Goal: Transaction & Acquisition: Subscribe to service/newsletter

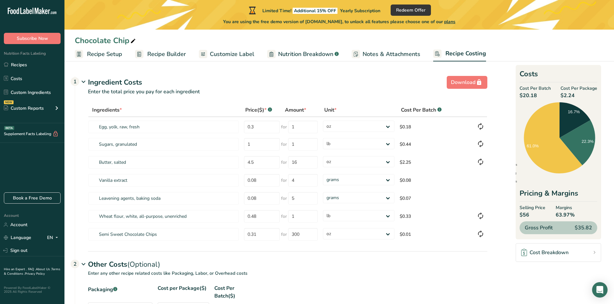
select select "5"
select select "12"
select select "5"
select select "12"
select select "5"
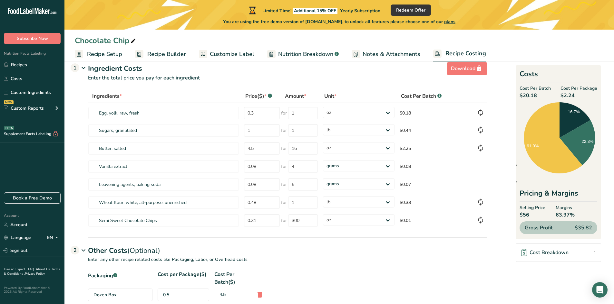
click at [408, 82] on p "Enter the total price you pay for each ingredient" at bounding box center [281, 81] width 412 height 15
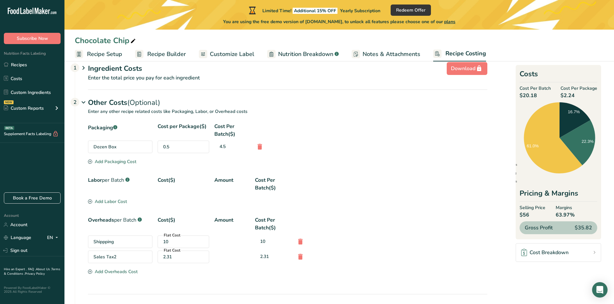
click at [240, 58] on span "Customize Label" at bounding box center [232, 54] width 44 height 9
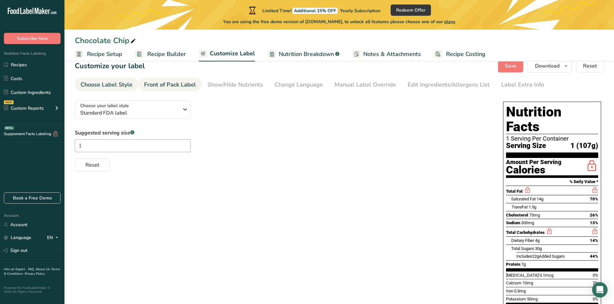
click at [177, 87] on div "Front of Pack Label" at bounding box center [170, 85] width 52 height 9
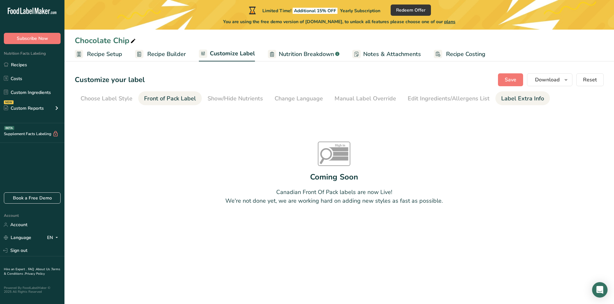
click at [526, 102] on div "Label Extra Info" at bounding box center [522, 98] width 43 height 9
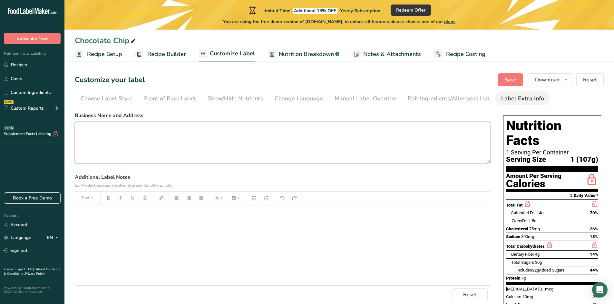
click at [153, 141] on textarea at bounding box center [282, 142] width 415 height 41
click at [150, 130] on textarea at bounding box center [282, 142] width 415 height 41
click at [147, 134] on textarea "Carol's Real Big Cookies www.realbigcookies.com 702-573-4418" at bounding box center [282, 142] width 415 height 41
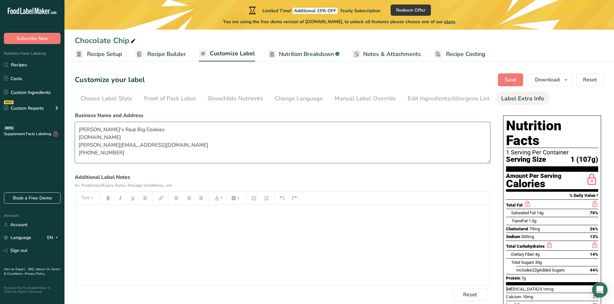
type textarea "[PERSON_NAME]'s Real Big Cookies [DOMAIN_NAME] [PERSON_NAME][EMAIL_ADDRESS][DOM…"
click at [173, 219] on div "﻿" at bounding box center [282, 245] width 415 height 81
click at [392, 177] on label "Additional Label Notes Ex: Production/Expiry Dates, Storage Conditions,...etc" at bounding box center [282, 181] width 415 height 15
click at [505, 77] on button "Save" at bounding box center [510, 79] width 25 height 13
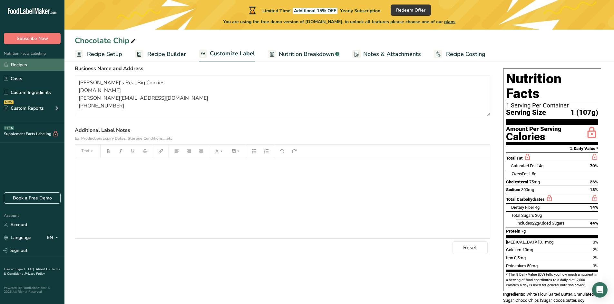
scroll to position [43, 0]
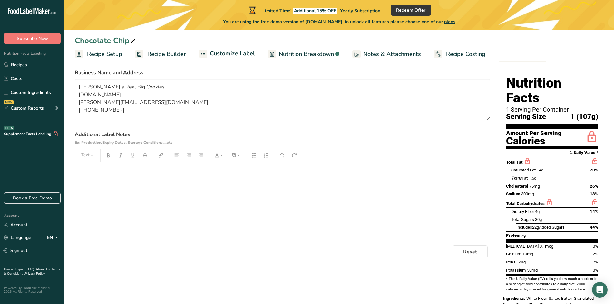
click at [158, 174] on p "﻿" at bounding box center [282, 172] width 408 height 8
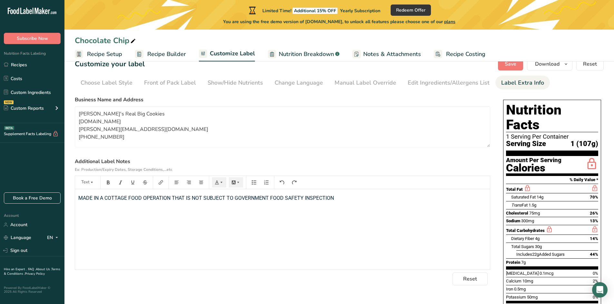
scroll to position [0, 0]
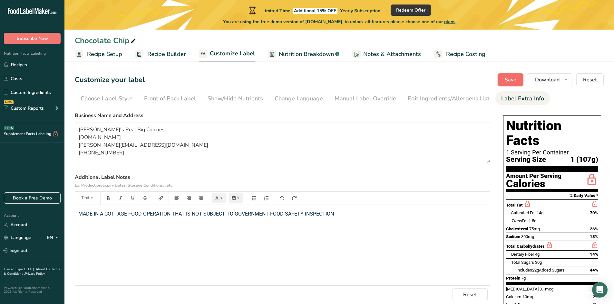
click at [507, 80] on span "Save" at bounding box center [510, 80] width 12 height 8
click at [202, 146] on textarea "[PERSON_NAME]'s Real Big Cookies [DOMAIN_NAME] [PERSON_NAME][EMAIL_ADDRESS][DOM…" at bounding box center [282, 142] width 415 height 41
click at [37, 38] on span "Subscribe Now" at bounding box center [32, 38] width 31 height 7
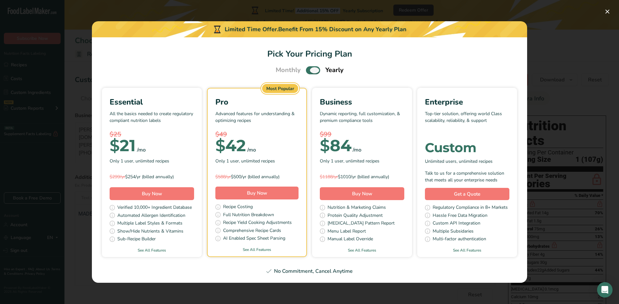
click at [311, 72] on span "Pick Your Pricing Plan Modal" at bounding box center [313, 70] width 14 height 8
click at [310, 72] on input "Pick Your Pricing Plan Modal" at bounding box center [308, 70] width 4 height 4
checkbox input "false"
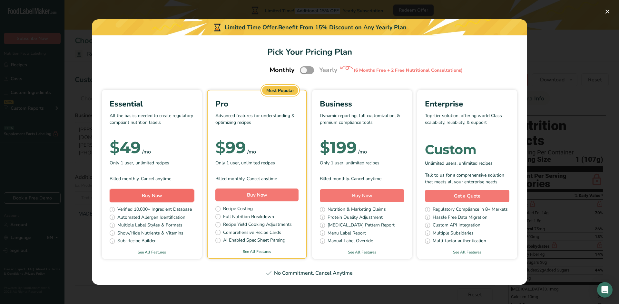
click at [159, 197] on span "Buy Now" at bounding box center [152, 196] width 20 height 6
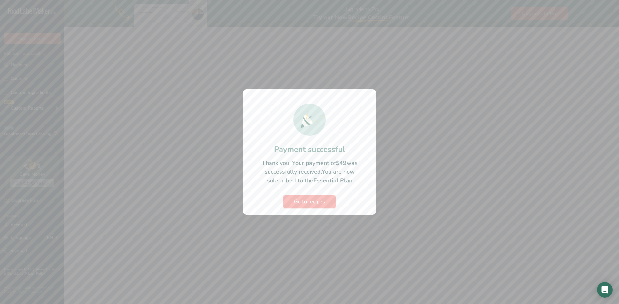
click at [318, 201] on span "Go to recipes" at bounding box center [309, 202] width 31 height 8
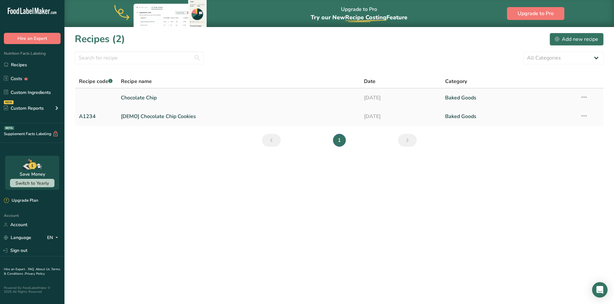
click at [187, 101] on link "Chocolate Chip" at bounding box center [238, 98] width 235 height 14
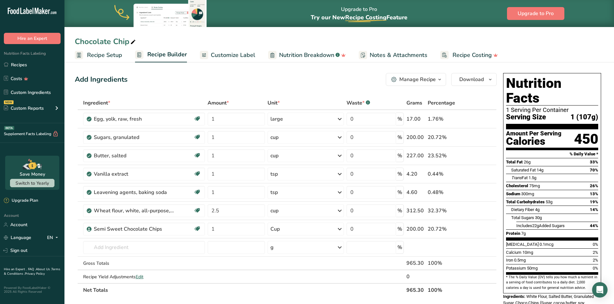
click at [231, 54] on span "Customize Label" at bounding box center [233, 55] width 44 height 9
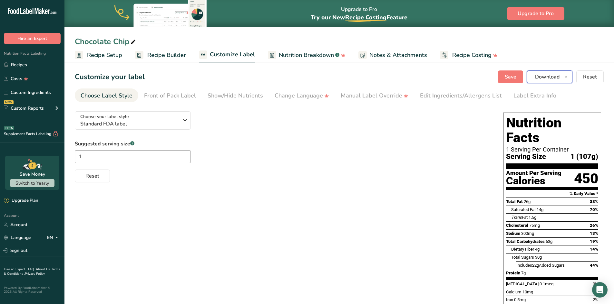
click at [553, 74] on span "Download" at bounding box center [547, 77] width 24 height 8
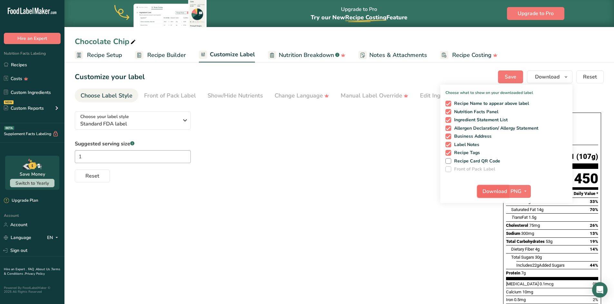
click at [504, 191] on span "Download" at bounding box center [494, 192] width 24 height 8
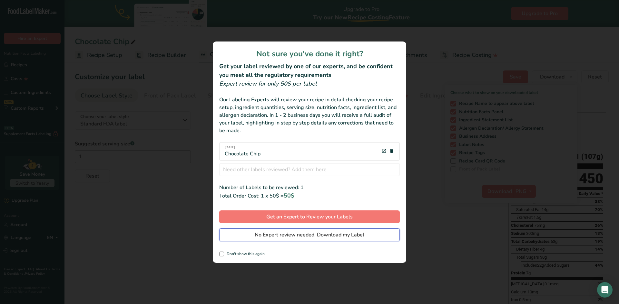
click at [333, 235] on span "No Expert review needed. Download my Label" at bounding box center [309, 235] width 110 height 8
